Goal: Task Accomplishment & Management: Manage account settings

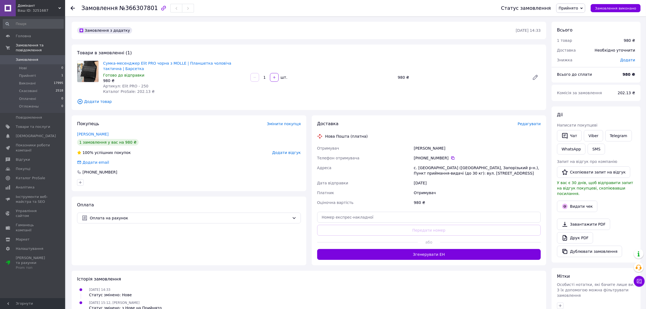
click at [535, 122] on span "Редагувати" at bounding box center [529, 124] width 23 height 4
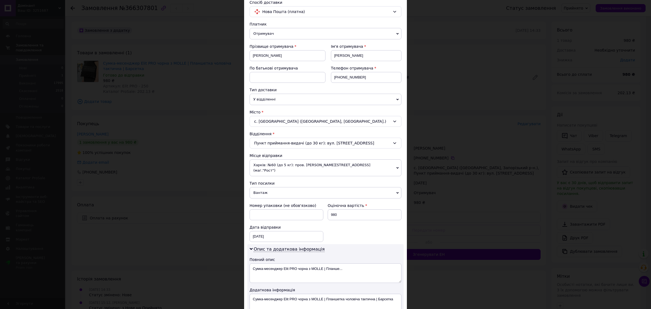
scroll to position [124, 0]
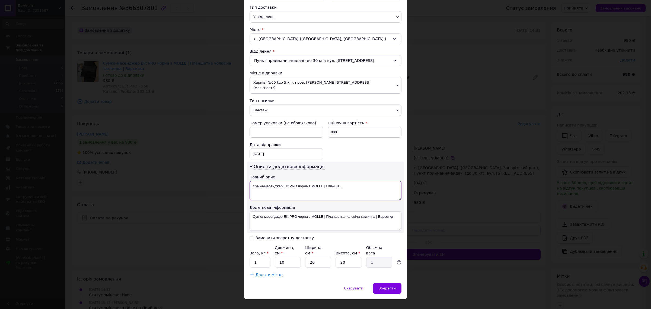
drag, startPoint x: 322, startPoint y: 181, endPoint x: 239, endPoint y: 183, distance: 83.3
click at [239, 183] on div "× Редагування доставки Спосіб доставки Нова Пошта (платна) Платник Отримувач Ві…" at bounding box center [325, 154] width 651 height 309
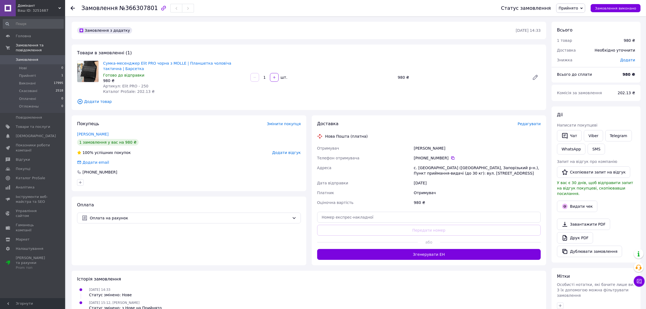
click at [538, 123] on span "Редагувати" at bounding box center [529, 124] width 23 height 4
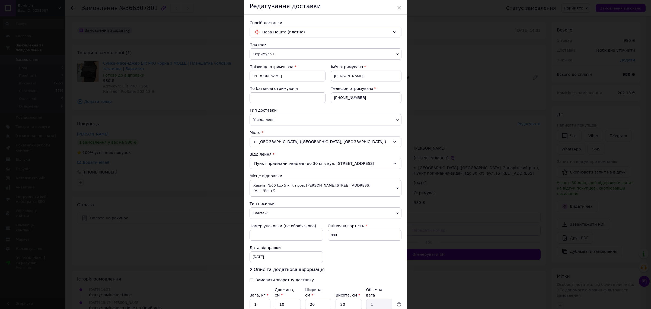
scroll to position [63, 0]
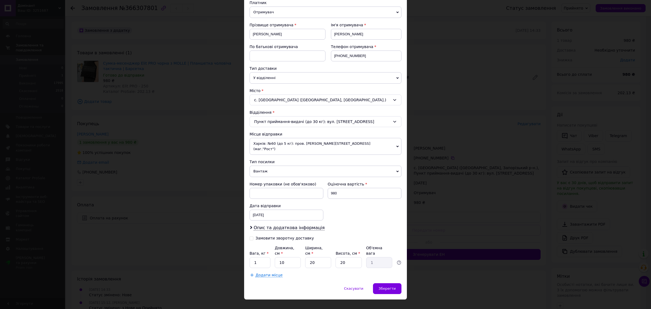
click at [269, 227] on div "Платник Отримувач Відправник Прізвище отримувача [PERSON_NAME] Ім'я отримувача …" at bounding box center [326, 138] width 152 height 277
click at [265, 225] on span "Опис та додаткова інформація" at bounding box center [289, 227] width 71 height 5
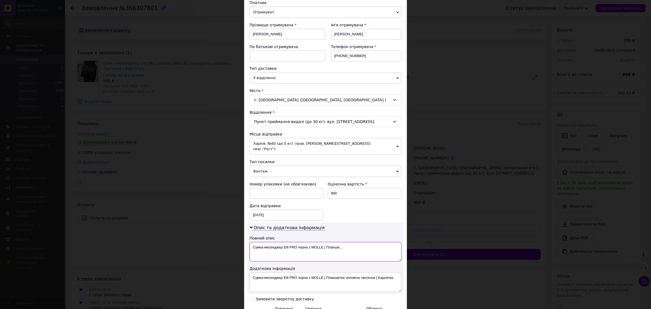
drag, startPoint x: 251, startPoint y: 241, endPoint x: 322, endPoint y: 242, distance: 70.8
click at [322, 242] on textarea "Сумка-месенджер Elit PRO чорна з MOLLE | Планше..." at bounding box center [326, 252] width 152 height 20
click at [294, 244] on textarea "Сумка-месенджер Elit PRO чорна з MOLLE | Планше..." at bounding box center [326, 252] width 152 height 20
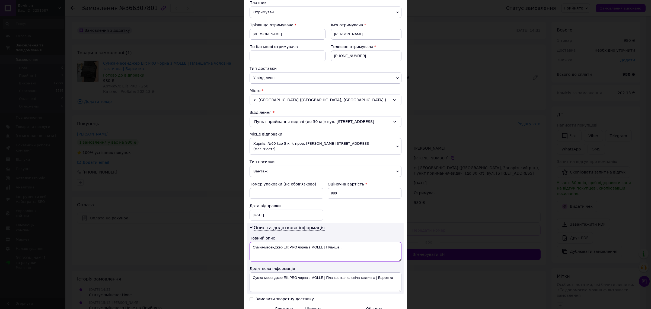
paste textarea
type textarea "Сумка-месенджер Elit PRO чорна з MOLLE"
click at [300, 272] on textarea "Сумка-месенджер Elit PRO чорна з MOLLE | Планшетка чоловіча тактична | Барсетка" at bounding box center [326, 282] width 152 height 20
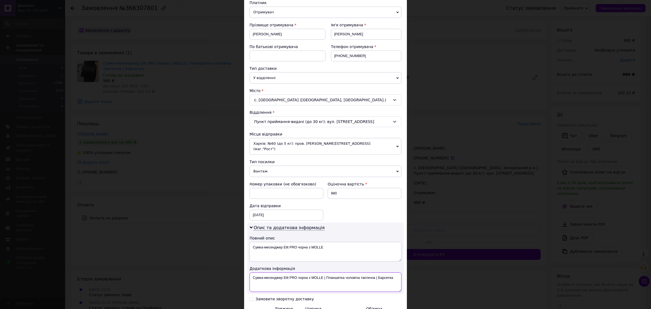
paste textarea
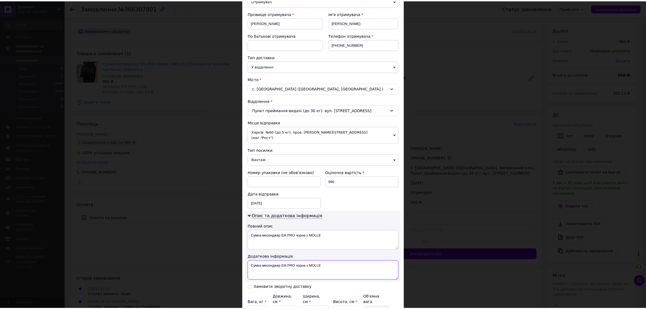
scroll to position [119, 0]
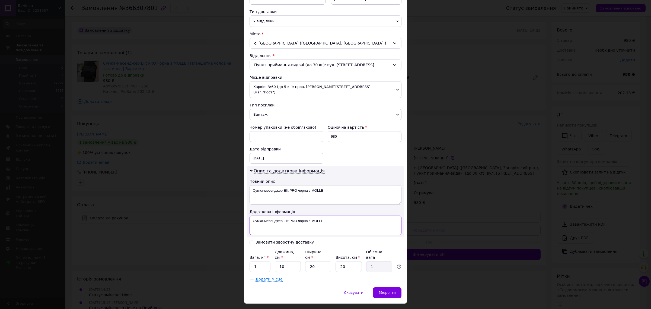
type textarea "Сумка-месенджер Elit PRO чорна з MOLLE"
click at [284, 261] on input "10" at bounding box center [288, 266] width 26 height 11
type input "2"
type input "0.2"
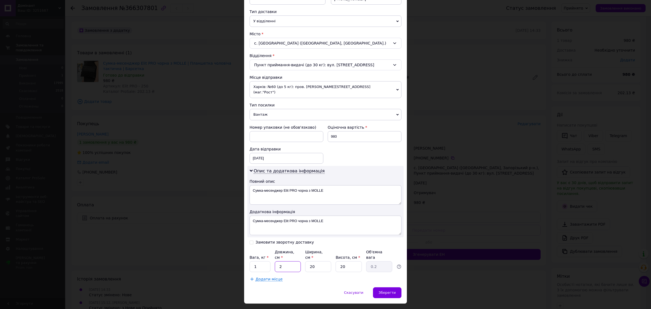
type input "20"
type input "2"
type input "20"
click at [350, 261] on input "20" at bounding box center [349, 266] width 26 height 11
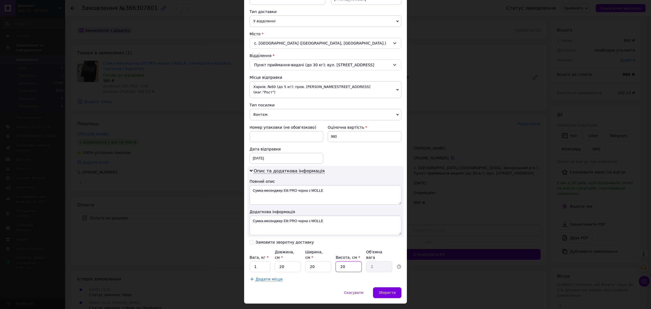
type input "1"
type input "0.1"
type input "10"
type input "1"
click at [452, 308] on html "Домінант Ваш ID: 3251687 Сайт Домінант Кабінет покупця Перевірити стан системи …" at bounding box center [325, 198] width 651 height 397
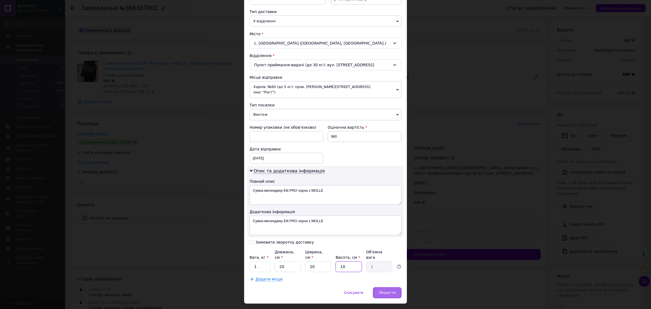
type input "10"
click at [385, 287] on div "Зберегти" at bounding box center [387, 292] width 28 height 11
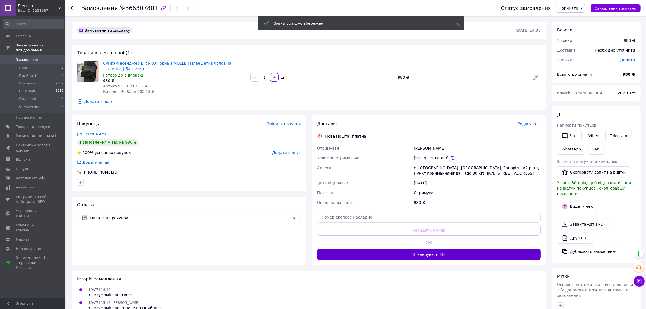
click at [420, 252] on button "Згенерувати ЕН" at bounding box center [429, 254] width 224 height 11
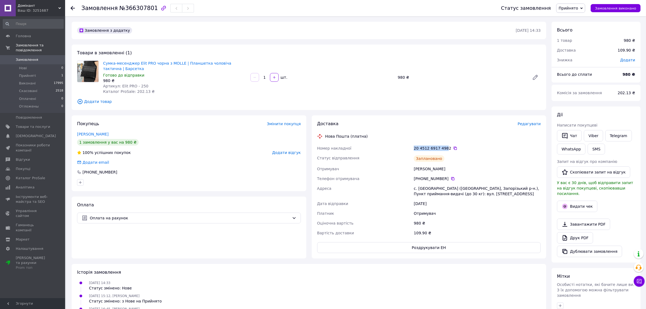
drag, startPoint x: 444, startPoint y: 146, endPoint x: 423, endPoint y: 143, distance: 21.4
click at [385, 142] on div "Доставка Редагувати Нова Пошта (платна) Номер накладної 20 4512 6917 4982   Ста…" at bounding box center [429, 187] width 224 height 132
drag, startPoint x: 446, startPoint y: 148, endPoint x: 409, endPoint y: 147, distance: 37.4
click at [409, 147] on div "Номер накладної 20 4512 6917 4982   Статус відправлення Заплановано Отримувач […" at bounding box center [429, 190] width 226 height 94
copy div "Номер накладної 20 4512 6917 4982"
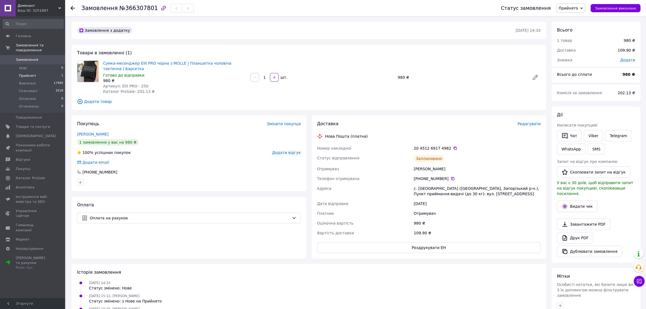
click at [51, 72] on li "Прийняті 1" at bounding box center [33, 76] width 66 height 8
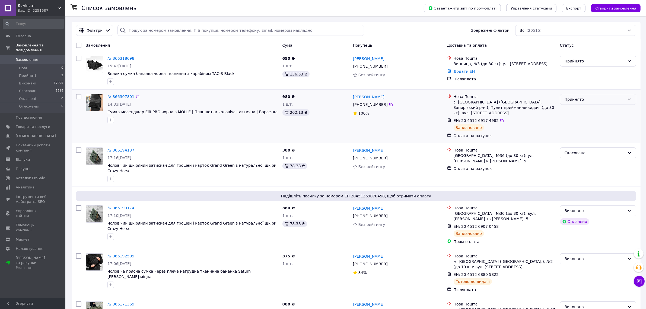
click at [593, 102] on div "Прийнято" at bounding box center [594, 99] width 60 height 6
click at [583, 110] on li "Виконано" at bounding box center [598, 112] width 76 height 10
click at [119, 97] on link "№ 366307801" at bounding box center [120, 96] width 27 height 4
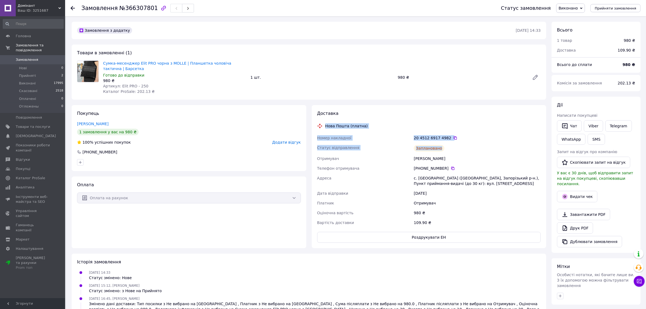
drag, startPoint x: 420, startPoint y: 149, endPoint x: 316, endPoint y: 125, distance: 106.5
click at [317, 125] on div "Доставка Нова Пошта (платна) Номер накладної 20 4512 6917 4982   Статус відправ…" at bounding box center [429, 176] width 224 height 132
copy div "Нова Пошта (платна) Номер накладної 20 4512 6917 4982   Статус відправлення Зап…"
drag, startPoint x: 590, startPoint y: 126, endPoint x: 588, endPoint y: 127, distance: 2.8
click at [590, 127] on link "Viber" at bounding box center [593, 125] width 19 height 11
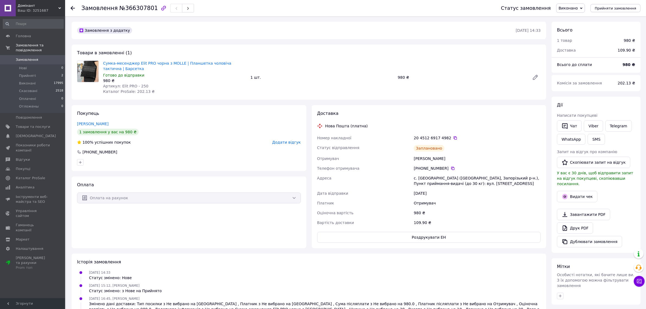
click at [541, 116] on div "Доставка Нова Пошта (платна) Номер накладної 20 4512 6917 4982   Статус відправ…" at bounding box center [429, 176] width 235 height 143
drag, startPoint x: 437, startPoint y: 222, endPoint x: 260, endPoint y: 212, distance: 177.4
click at [316, 194] on div "Номер накладної 20 4512 6917 4982   Статус відправлення Заплановано Отримувач […" at bounding box center [429, 180] width 226 height 94
copy div "Дата відправки [DATE] Платник Отримувач Оціночна вартість 980 ₴ Вартість достав…"
click at [52, 72] on li "Прийняті 2" at bounding box center [33, 76] width 66 height 8
